Goal: Transaction & Acquisition: Purchase product/service

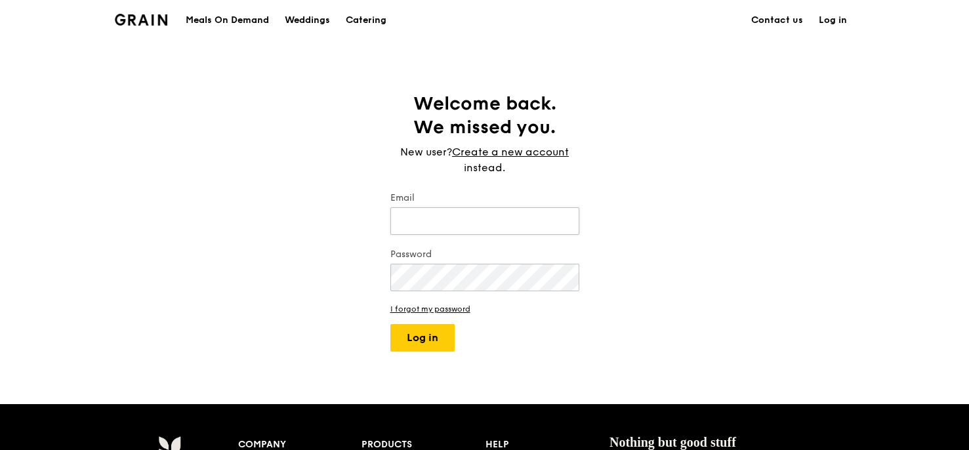
click at [471, 221] on input "Email" at bounding box center [484, 221] width 189 height 28
type input "andre@grain.com.sg"
click at [423, 227] on button "Log in" at bounding box center [422, 338] width 64 height 28
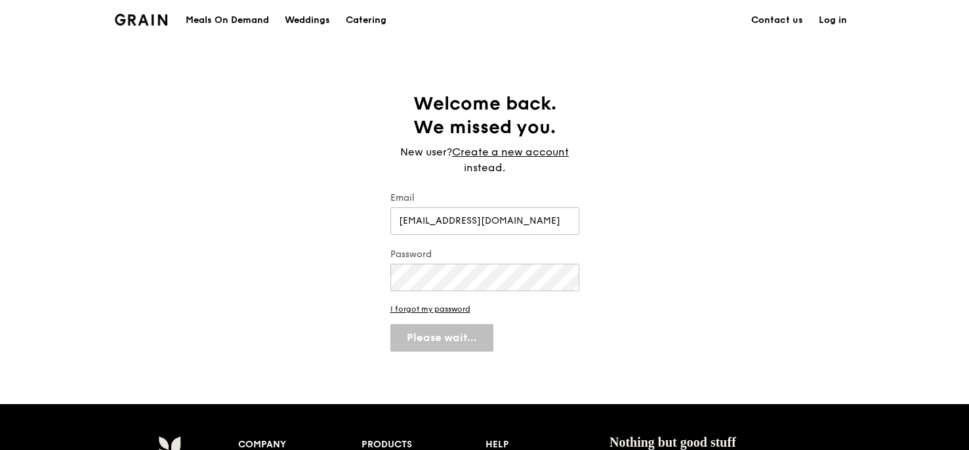
select select "100"
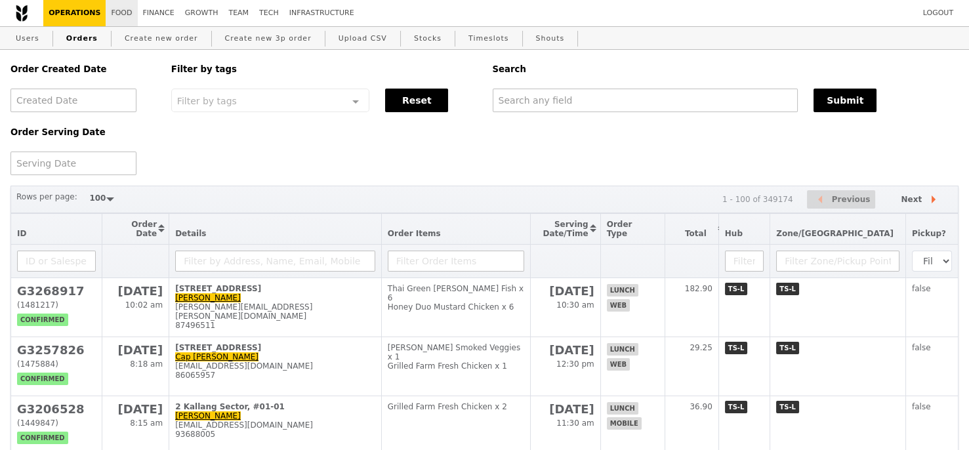
click at [124, 15] on link "Food" at bounding box center [121, 13] width 31 height 26
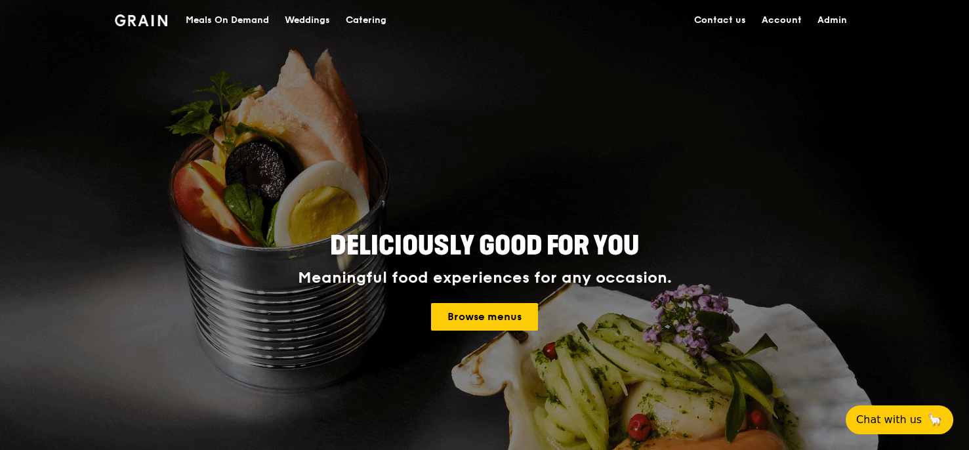
click at [217, 20] on div "Meals On Demand" at bounding box center [227, 20] width 83 height 39
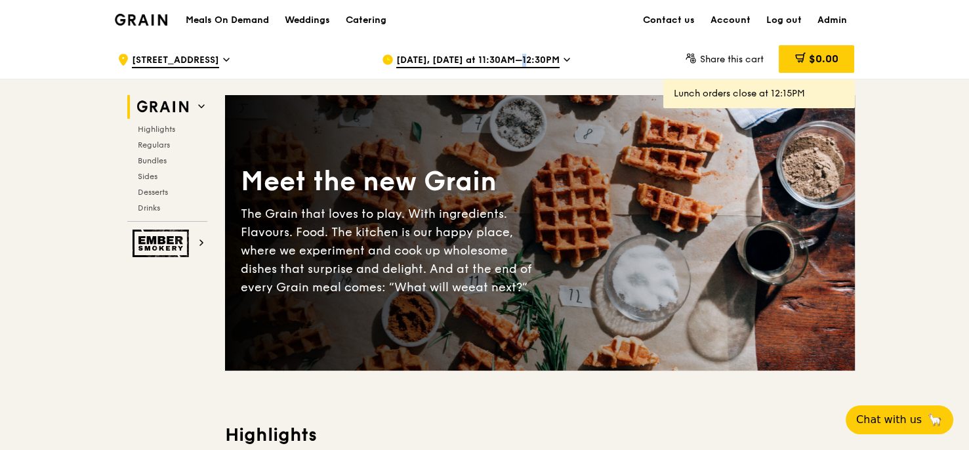
click at [504, 67] on span "[DATE], [DATE] at 11:30AM–12:30PM" at bounding box center [477, 61] width 163 height 14
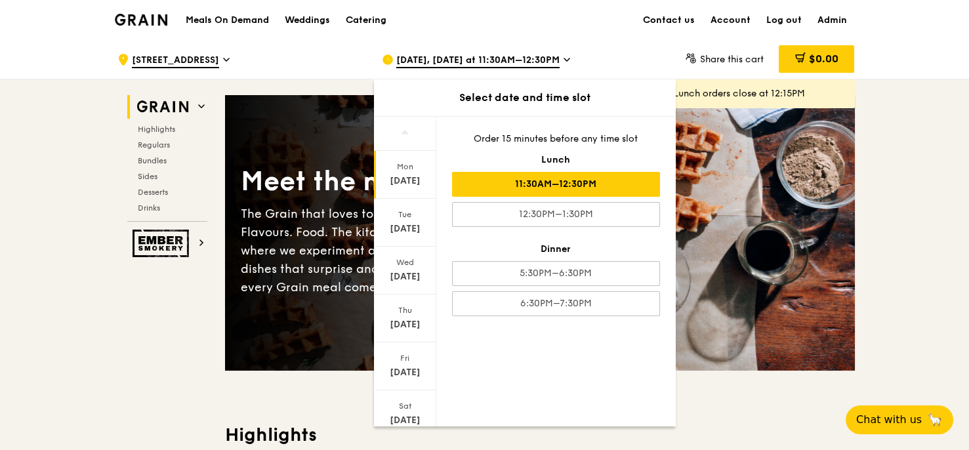
click at [292, 49] on div ".cls-1 { fill: none; stroke: #fff; stroke-linecap: round; stroke-linejoin: roun…" at bounding box center [238, 59] width 243 height 39
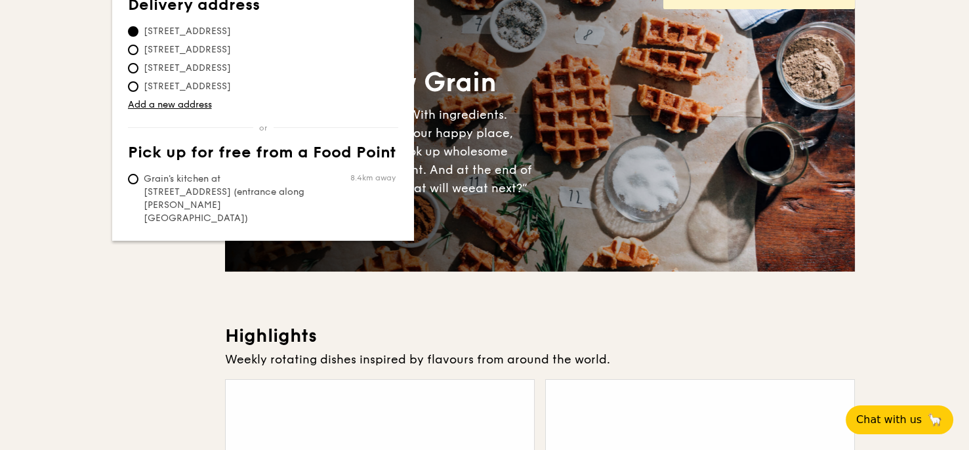
scroll to position [317, 0]
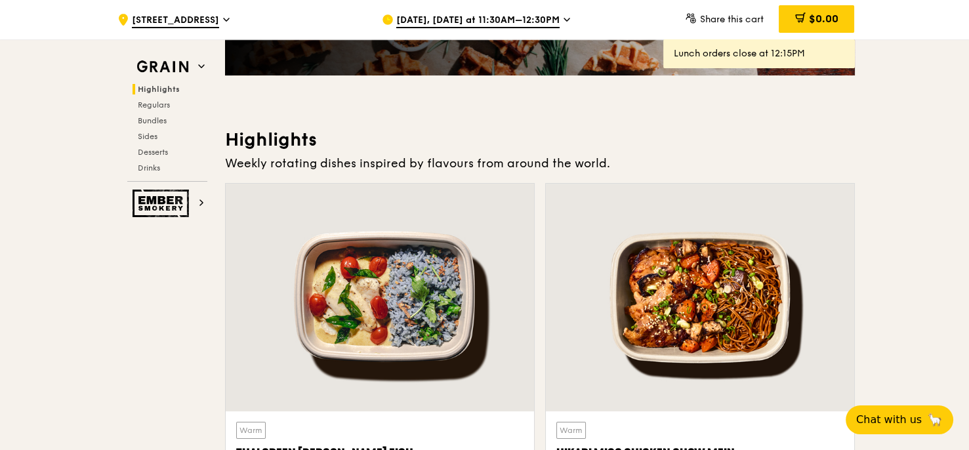
scroll to position [0, 0]
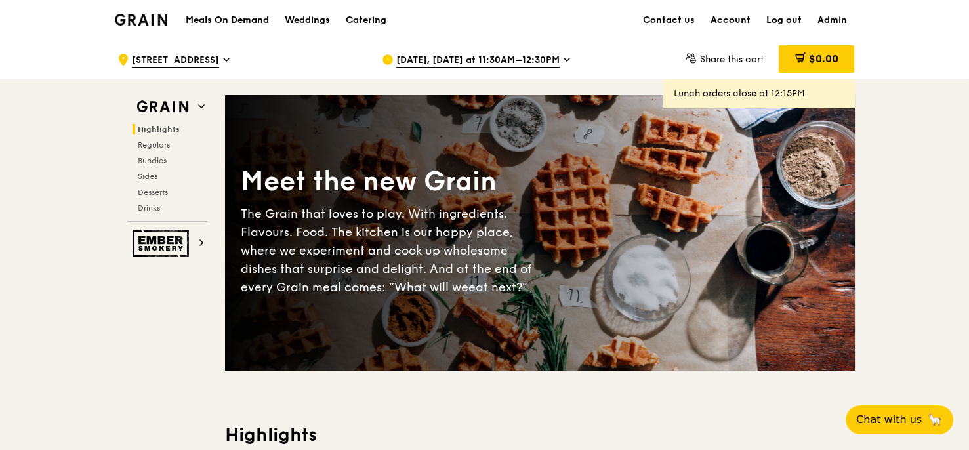
click at [477, 66] on span "[DATE], [DATE] at 11:30AM–12:30PM" at bounding box center [477, 61] width 163 height 14
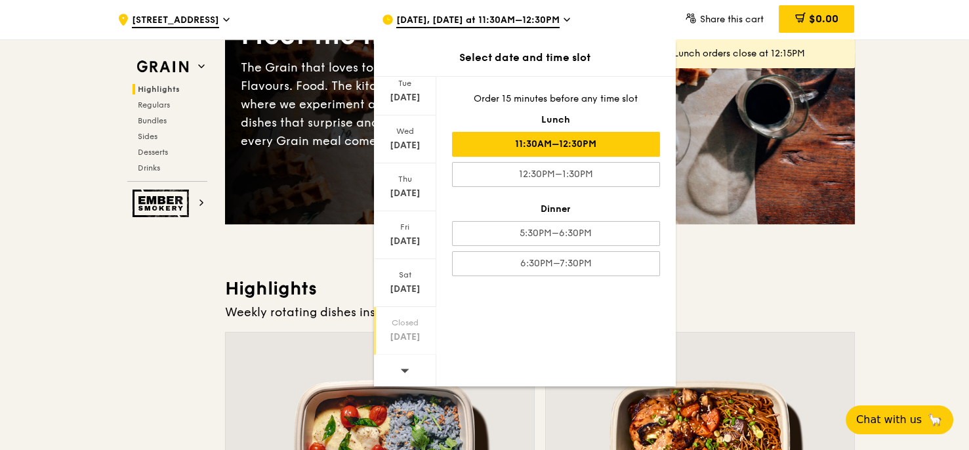
scroll to position [159, 0]
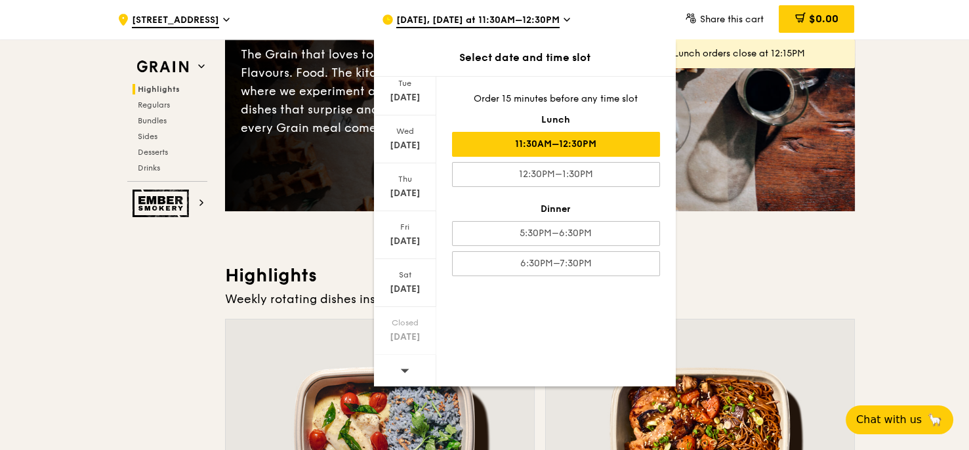
click at [414, 378] on div at bounding box center [405, 371] width 62 height 33
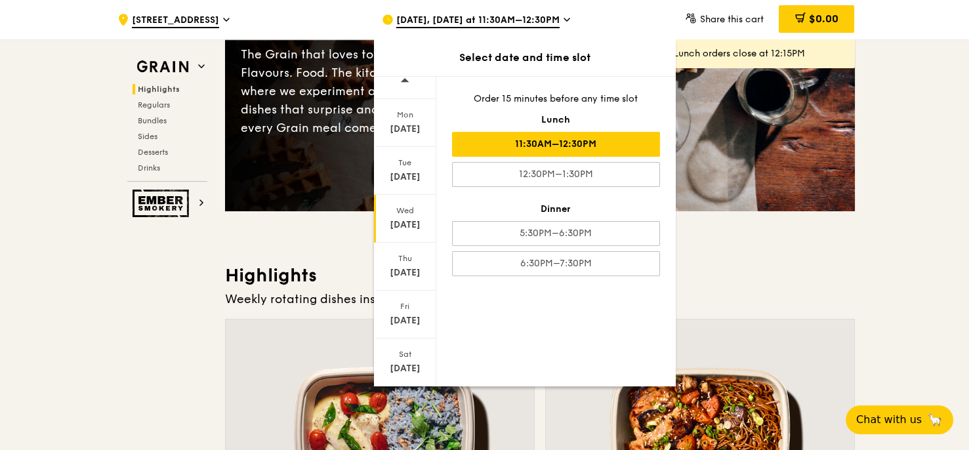
scroll to position [0, 0]
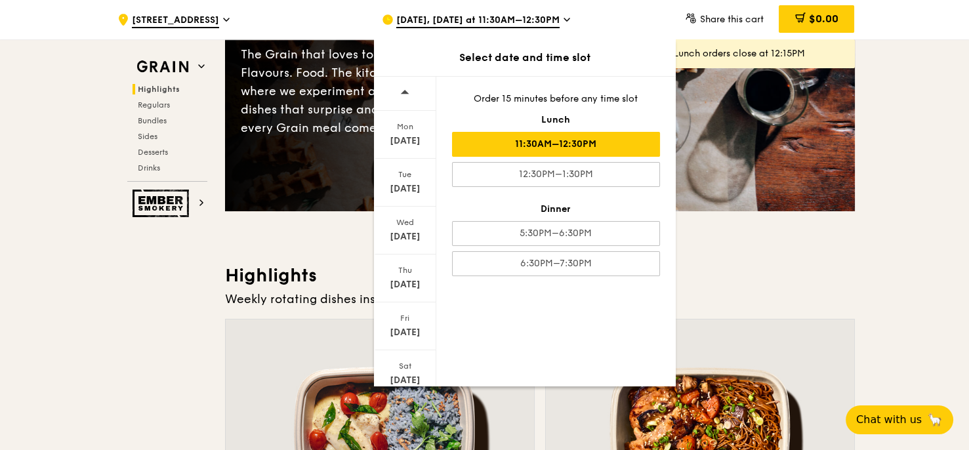
click at [402, 97] on span at bounding box center [404, 92] width 9 height 31
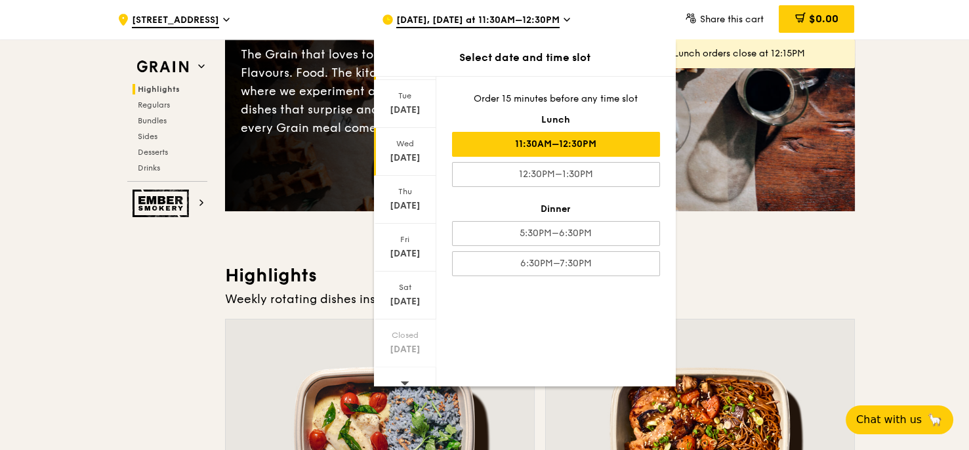
scroll to position [92, 0]
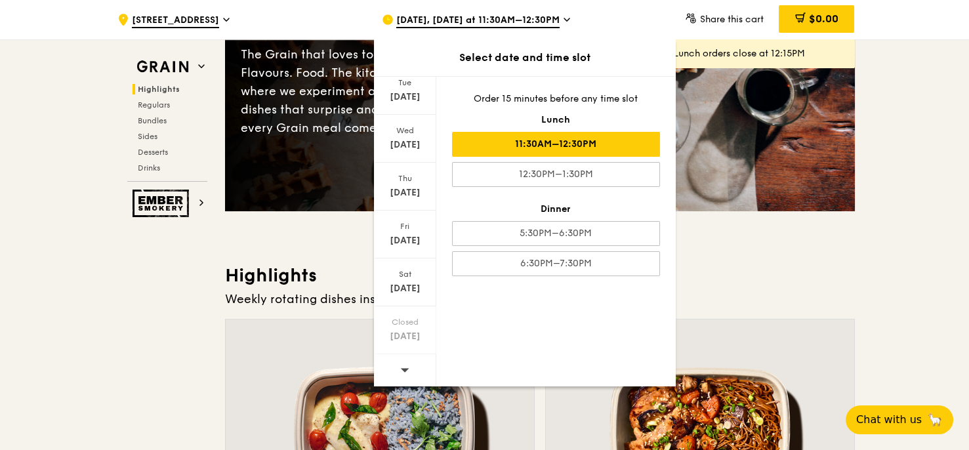
click at [407, 366] on icon at bounding box center [404, 370] width 9 height 10
click at [407, 372] on icon at bounding box center [404, 370] width 9 height 10
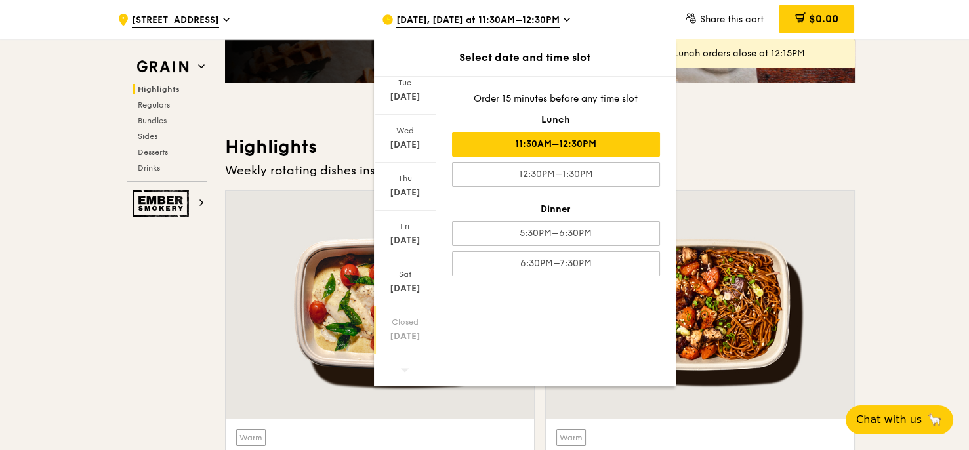
scroll to position [397, 0]
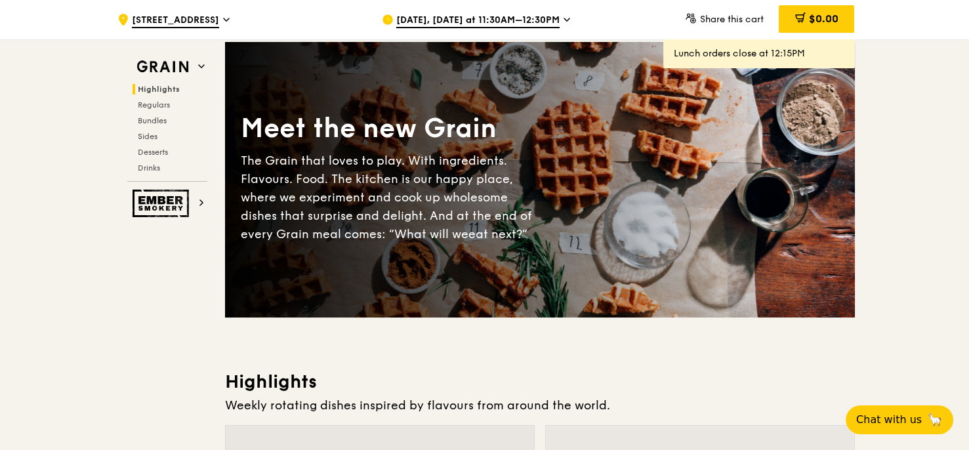
scroll to position [0, 0]
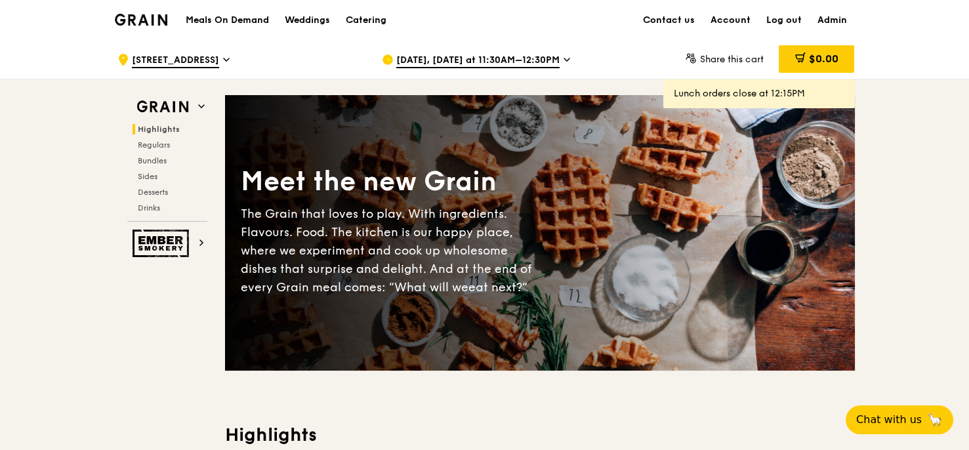
click at [452, 62] on span "[DATE], [DATE] at 11:30AM–12:30PM" at bounding box center [477, 61] width 163 height 14
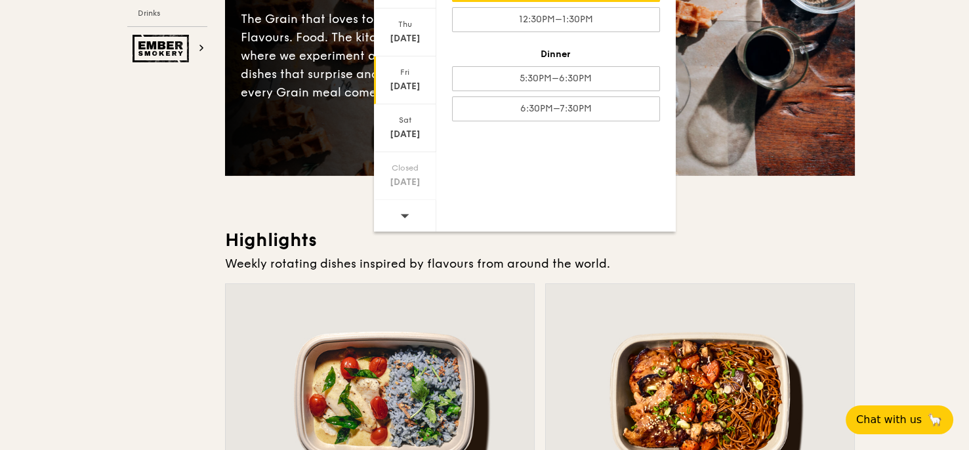
scroll to position [238, 0]
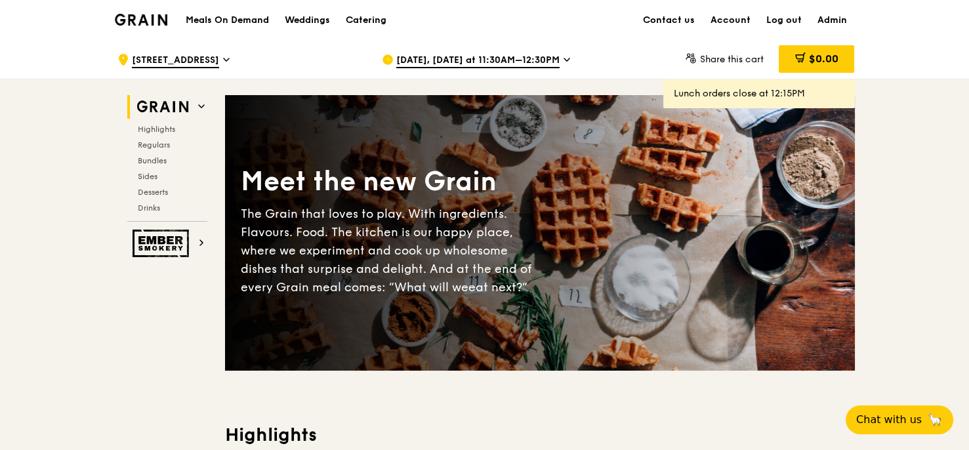
click at [506, 71] on div "[DATE], [DATE] at 11:30AM–12:30PM" at bounding box center [503, 59] width 243 height 39
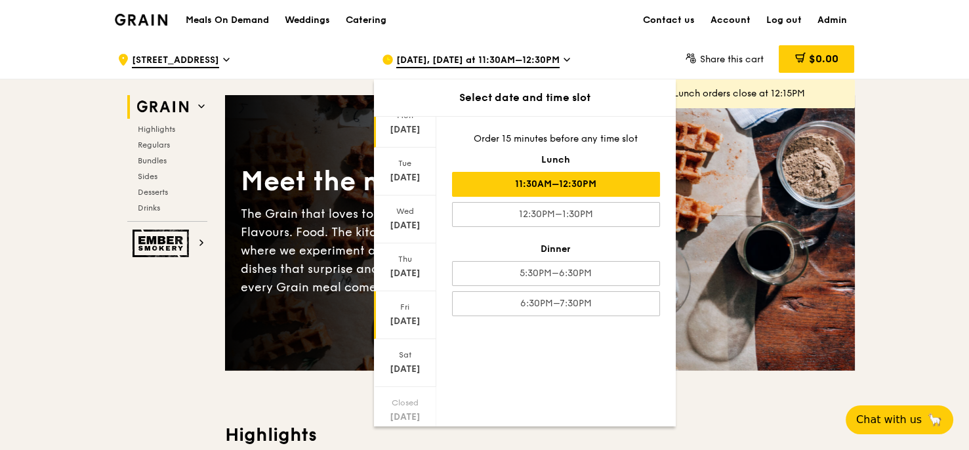
scroll to position [91, 0]
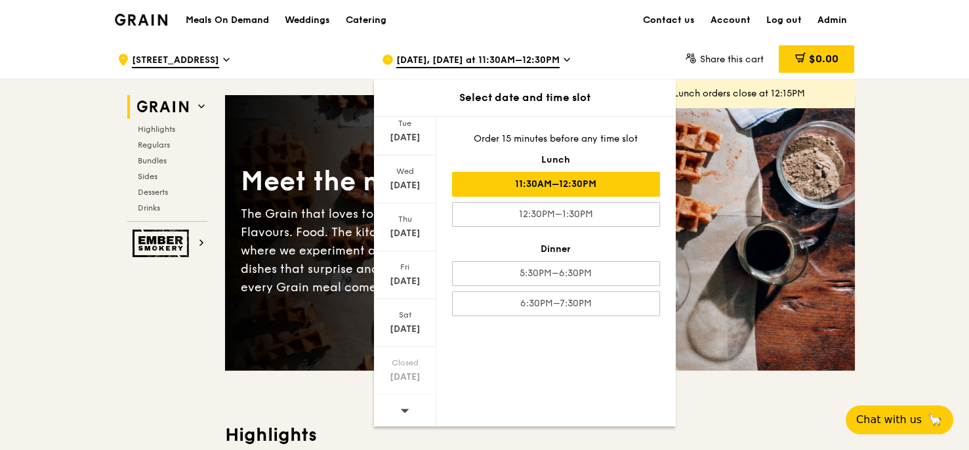
click at [403, 398] on span at bounding box center [404, 410] width 9 height 31
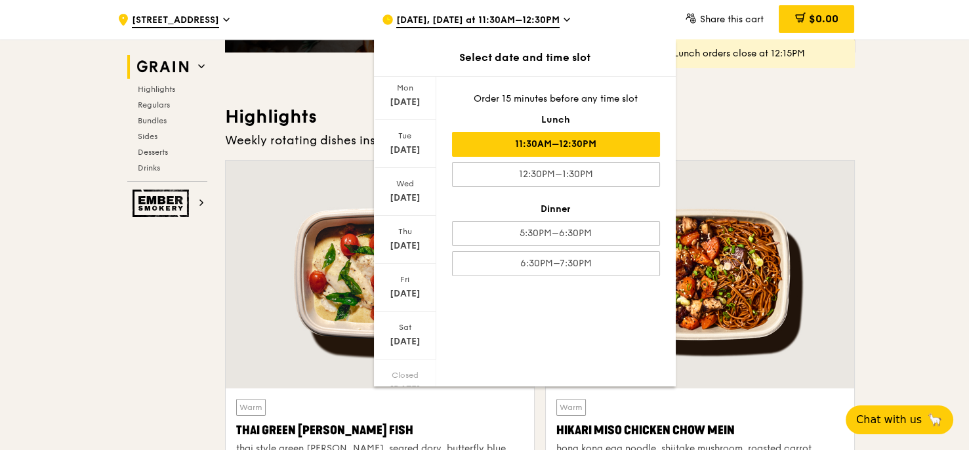
scroll to position [0, 0]
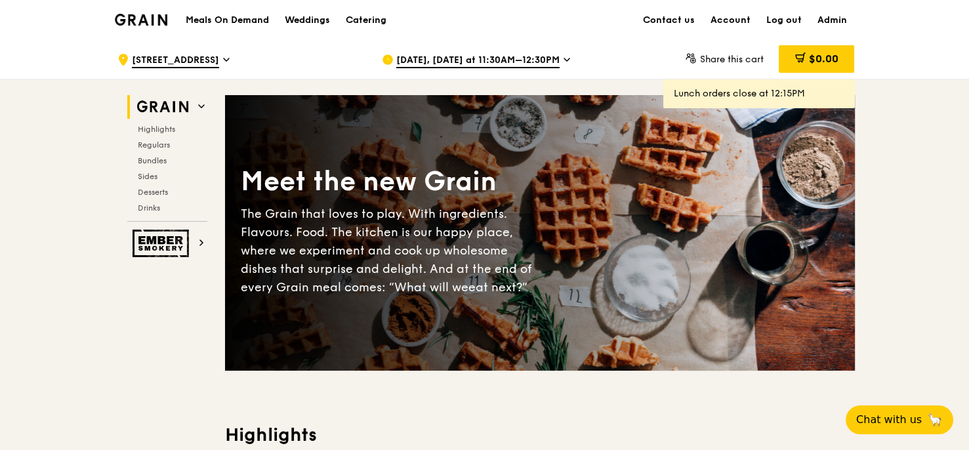
click at [468, 62] on span "[DATE], [DATE] at 11:30AM–12:30PM" at bounding box center [477, 61] width 163 height 14
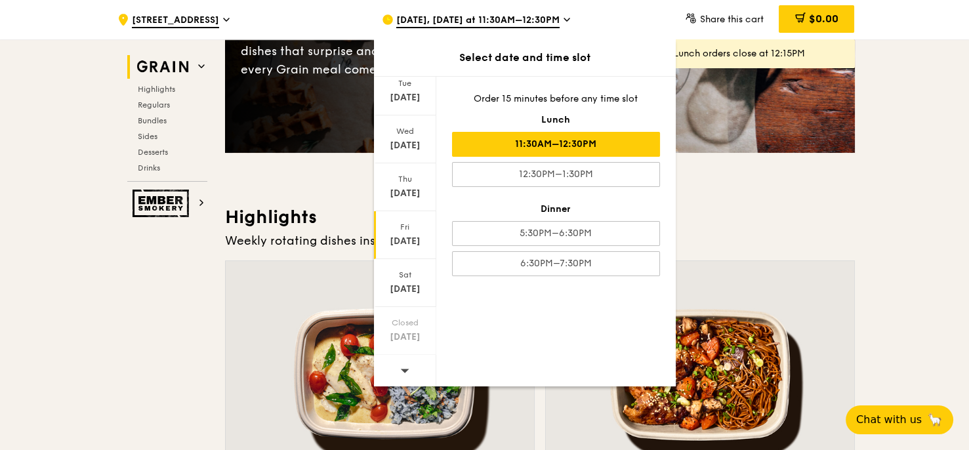
scroll to position [317, 0]
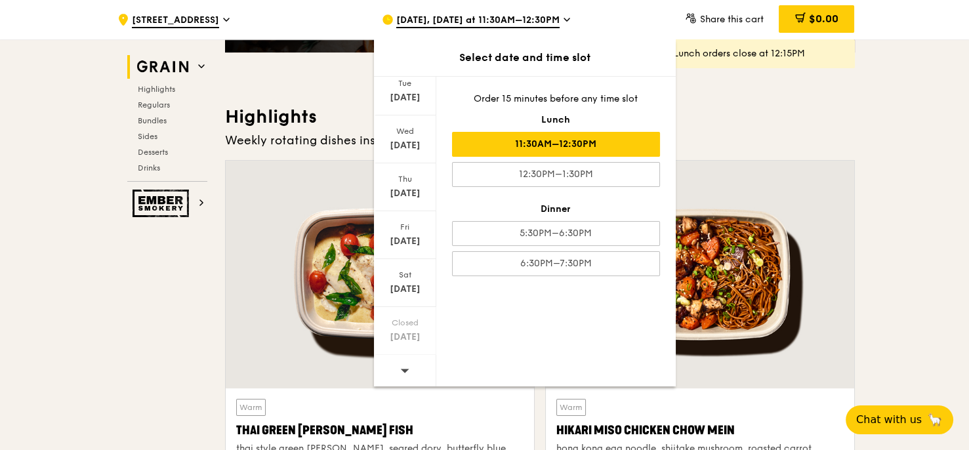
click at [414, 357] on div at bounding box center [405, 371] width 62 height 33
